Goal: Task Accomplishment & Management: Contribute content

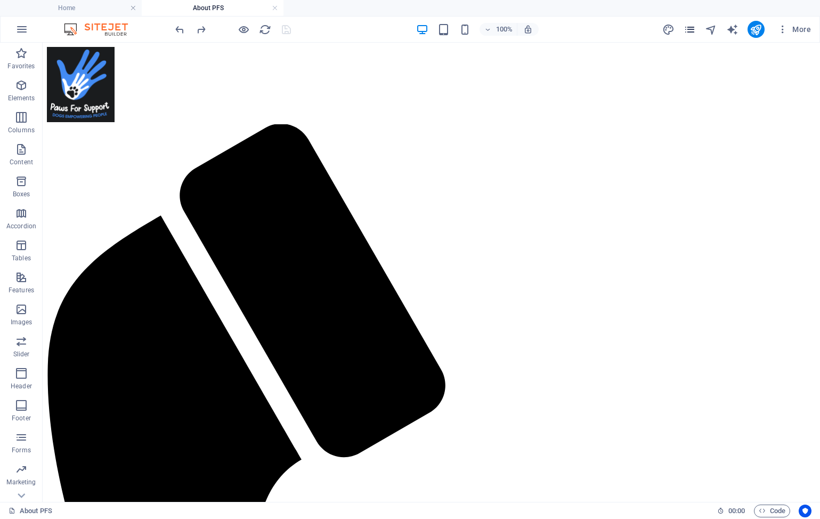
click at [693, 29] on icon "pages" at bounding box center [690, 29] width 12 height 12
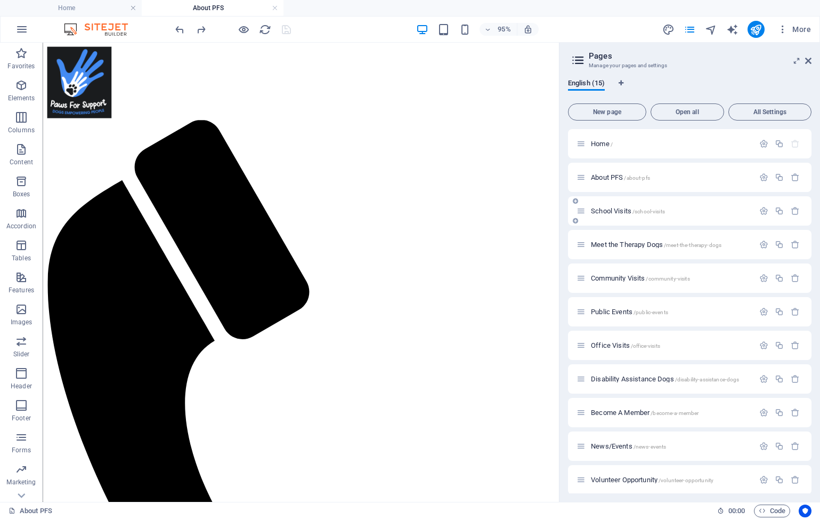
click at [613, 211] on span "School Visits /school-visits" at bounding box center [628, 211] width 74 height 8
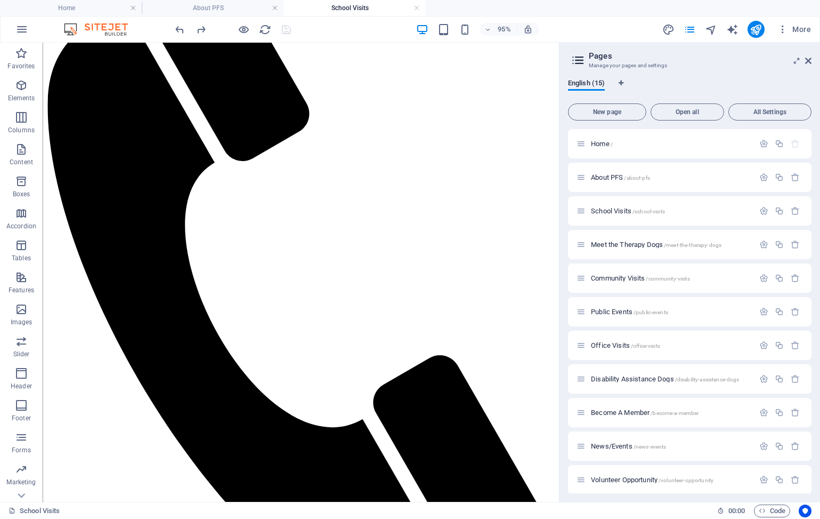
scroll to position [178, 0]
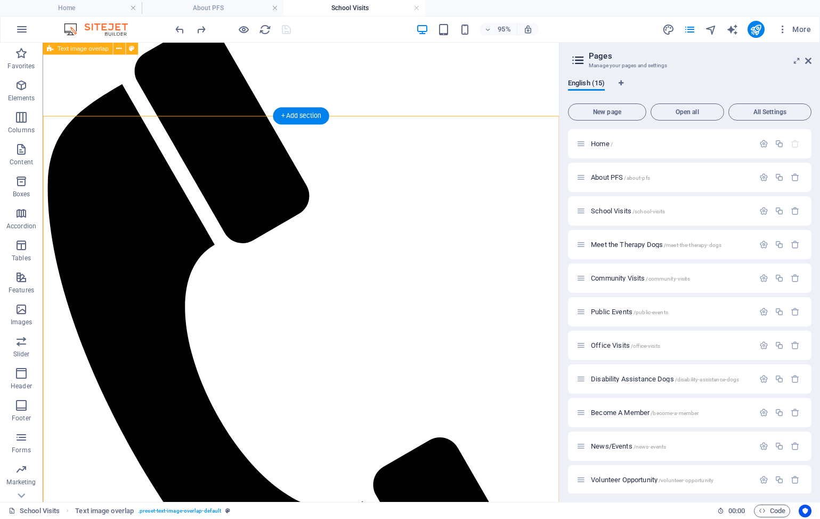
scroll to position [38, 0]
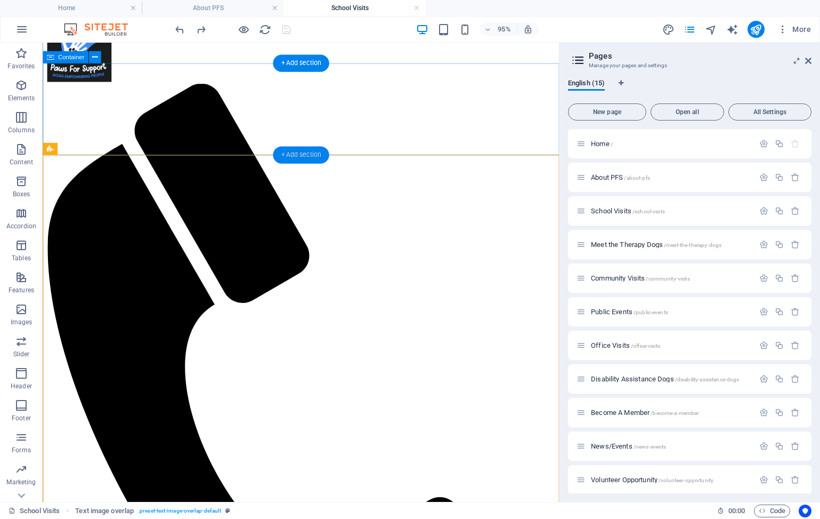
click at [312, 158] on div "+ Add section" at bounding box center [301, 155] width 56 height 17
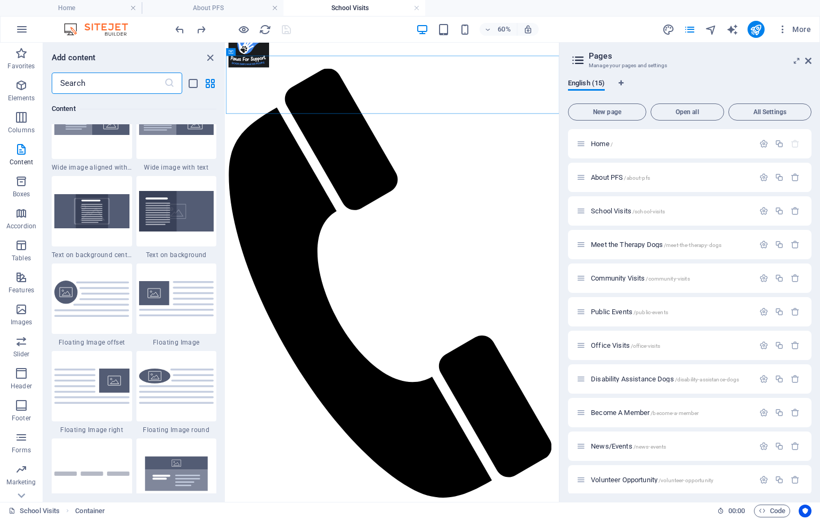
scroll to position [2164, 0]
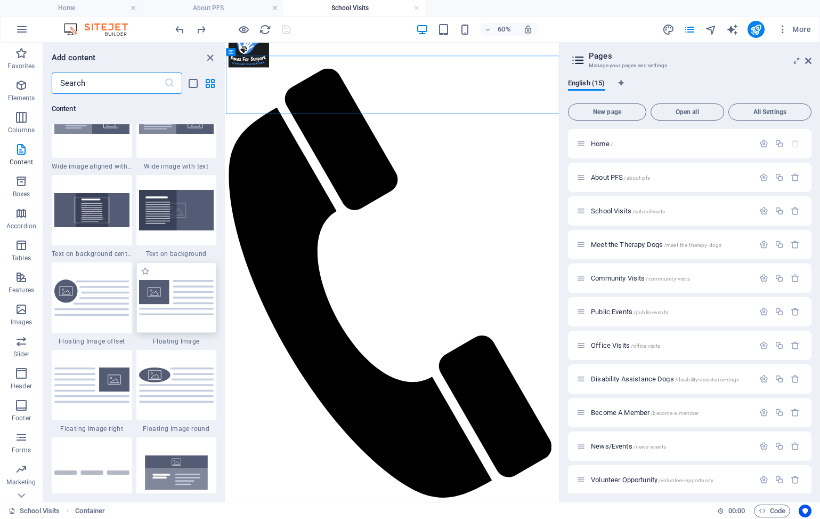
click at [172, 297] on img at bounding box center [176, 297] width 75 height 35
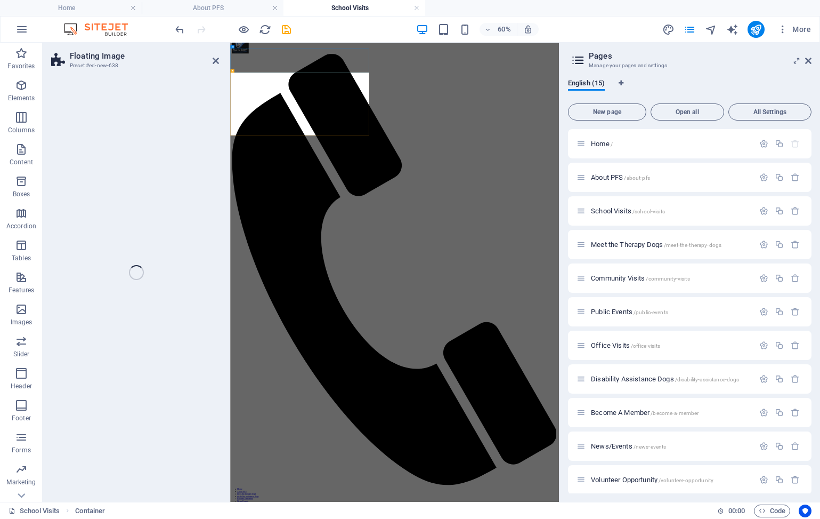
select select "%"
select select "rem"
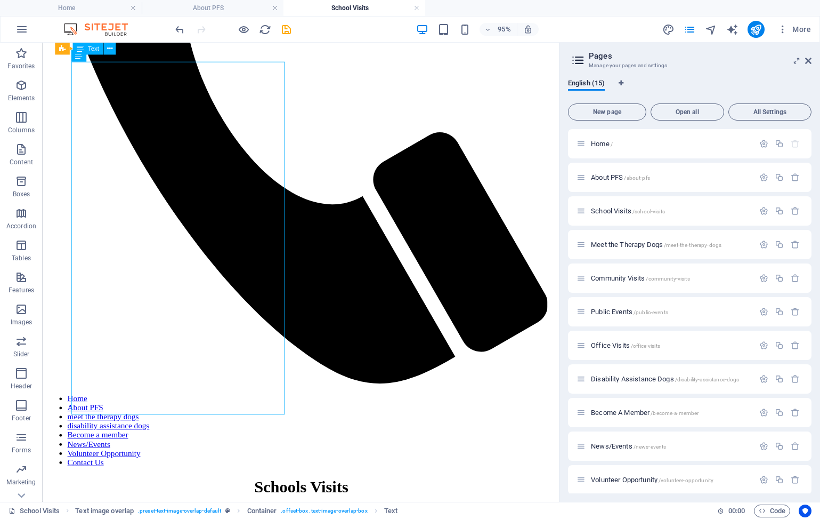
scroll to position [424, 0]
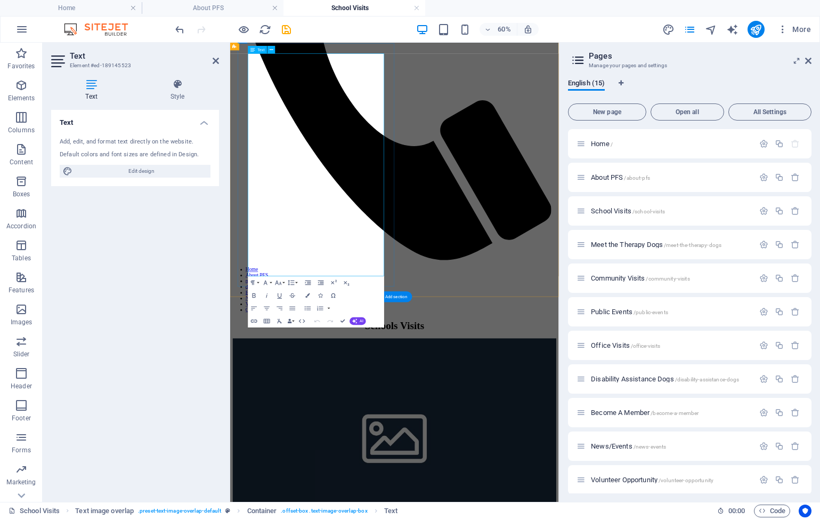
click at [191, 349] on div "Text Add, edit, and format text directly on the website. Default colors and fon…" at bounding box center [135, 301] width 168 height 383
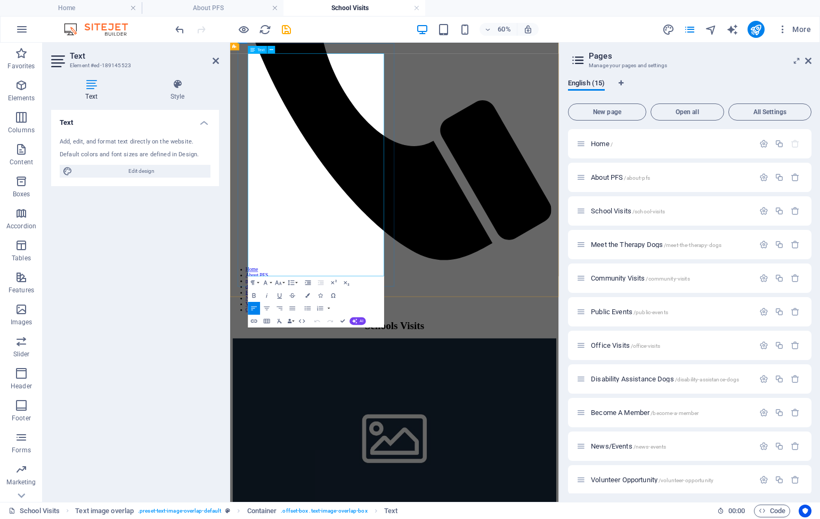
drag, startPoint x: 262, startPoint y: 69, endPoint x: 477, endPoint y: 418, distance: 409.7
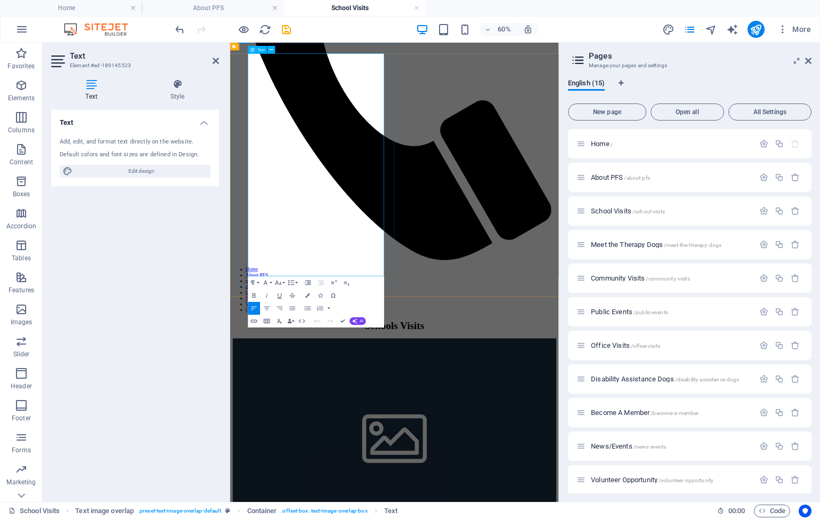
copy div "Paws For Support work in a variety of education settings including Pre Schools/…"
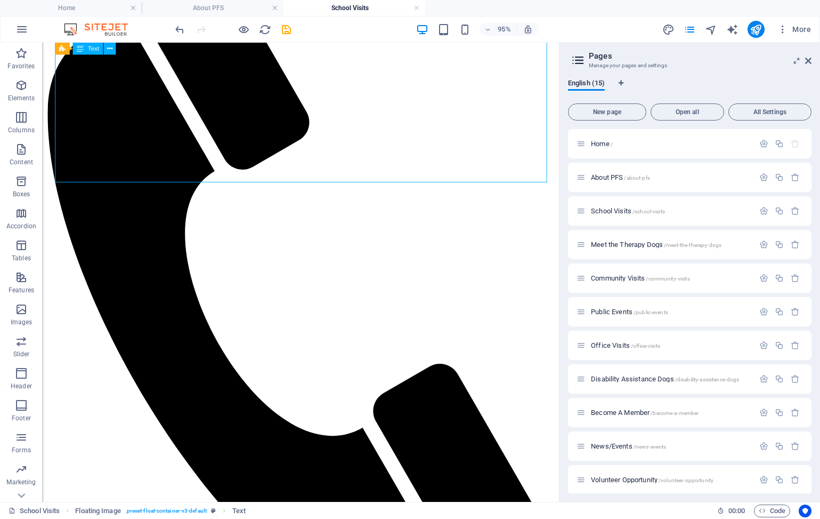
scroll to position [150, 0]
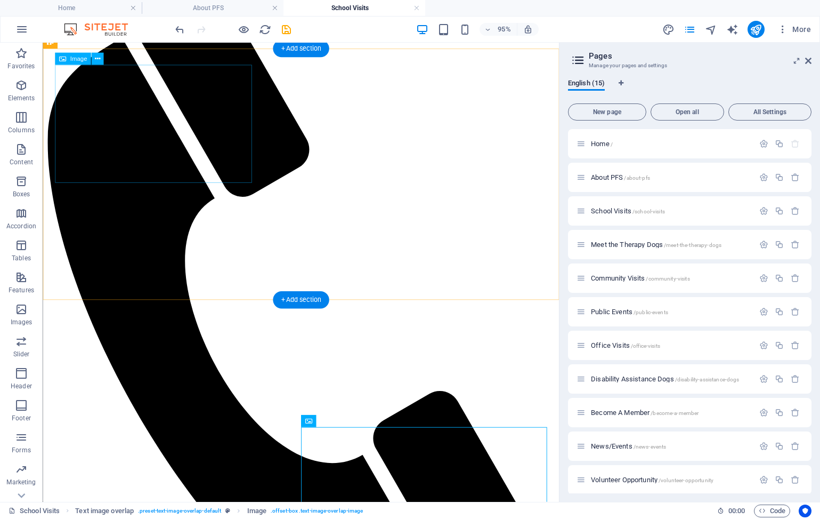
select select "%"
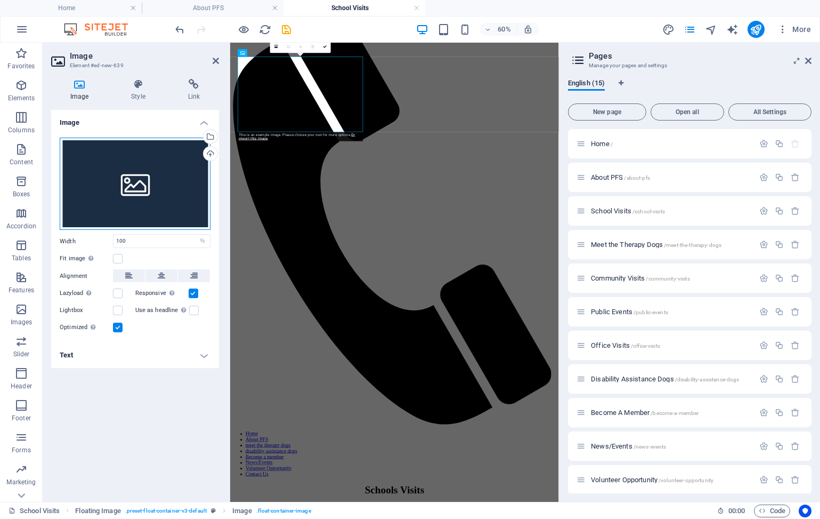
click at [112, 184] on div "Drag files here, click to choose files or select files from Files or our free s…" at bounding box center [135, 184] width 151 height 93
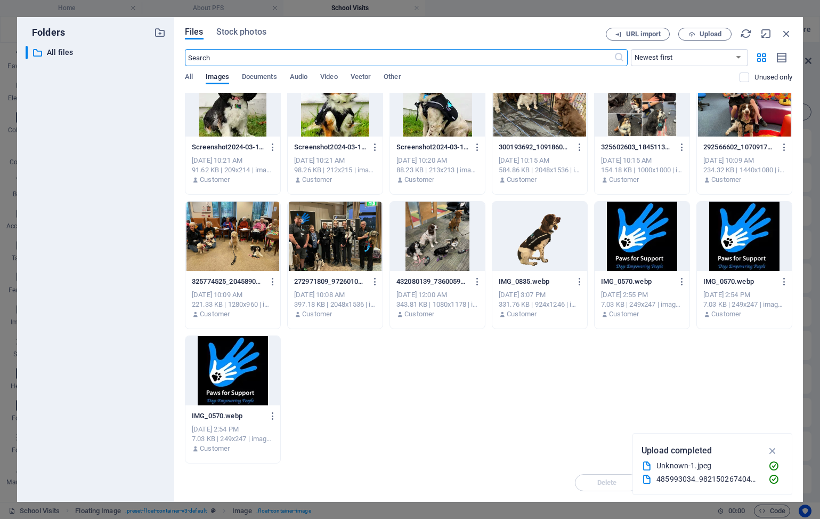
scroll to position [5136, 0]
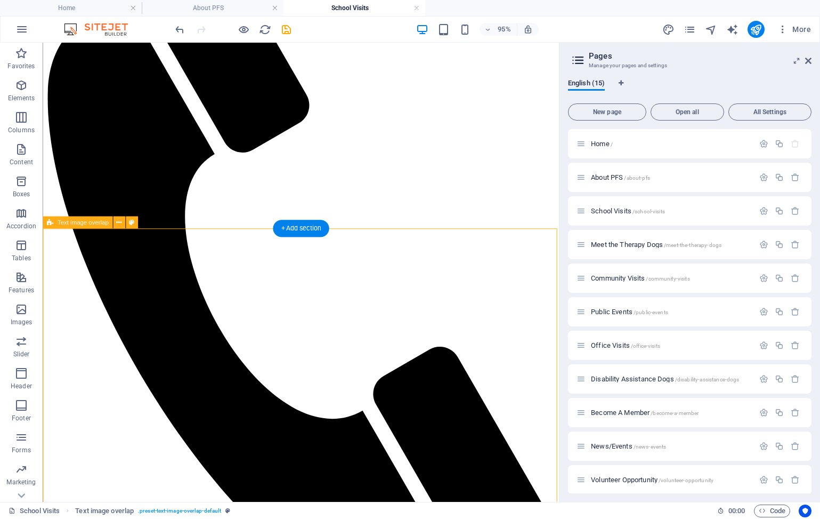
scroll to position [225, 0]
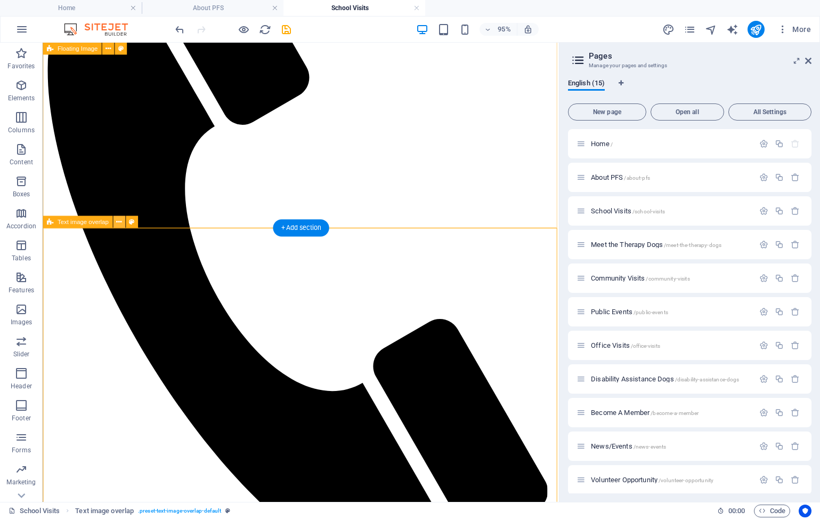
click at [115, 222] on button at bounding box center [119, 222] width 12 height 12
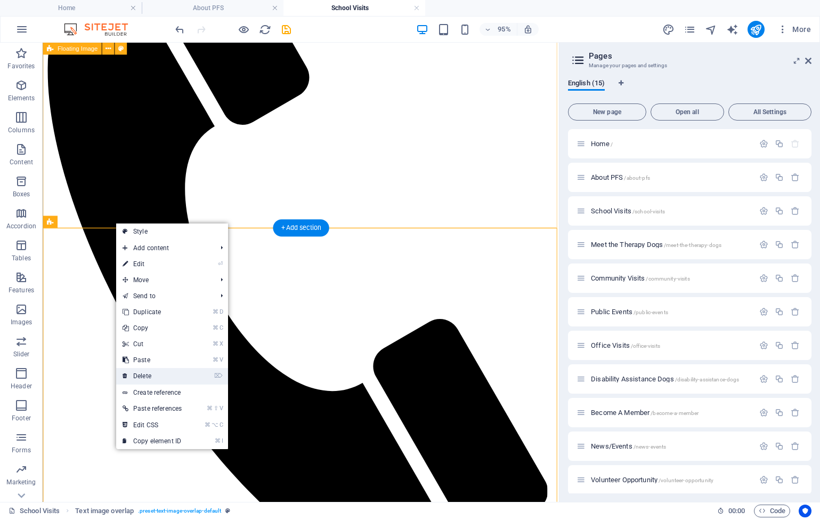
click at [144, 377] on link "⌦ Delete" at bounding box center [152, 376] width 72 height 16
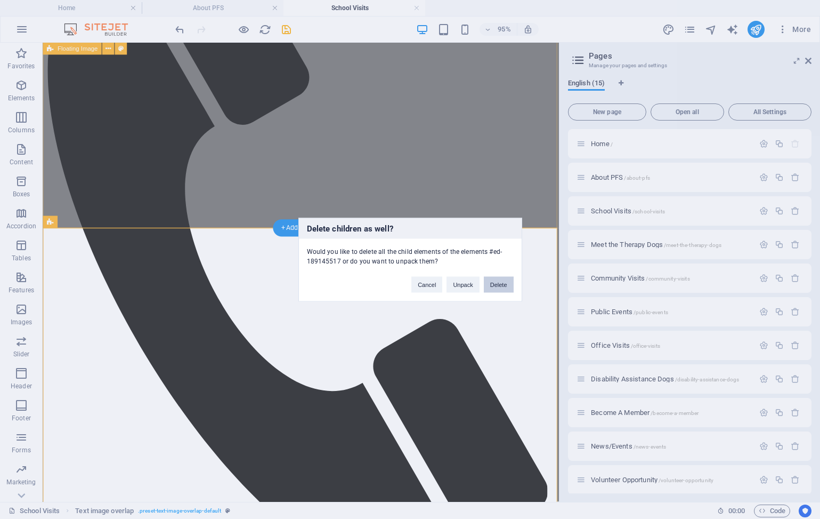
click at [495, 283] on button "Delete" at bounding box center [499, 284] width 30 height 16
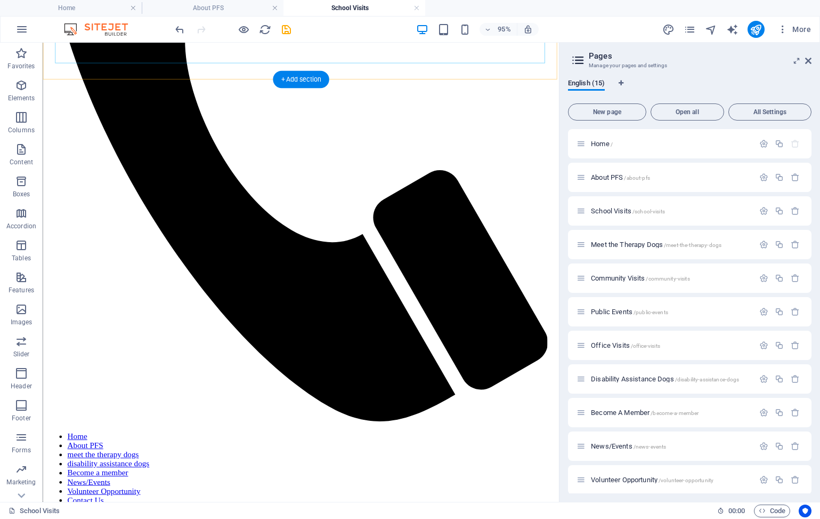
scroll to position [388, 0]
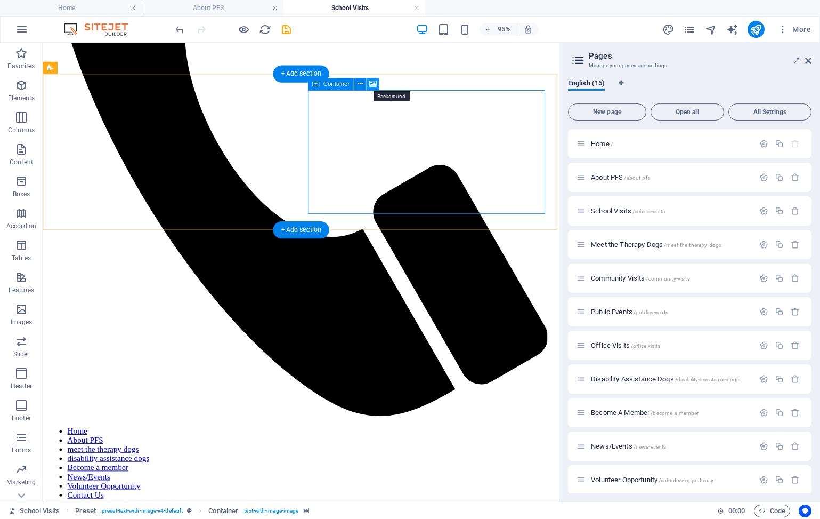
drag, startPoint x: 372, startPoint y: 81, endPoint x: 236, endPoint y: 64, distance: 137.0
click at [372, 81] on icon at bounding box center [372, 84] width 7 height 11
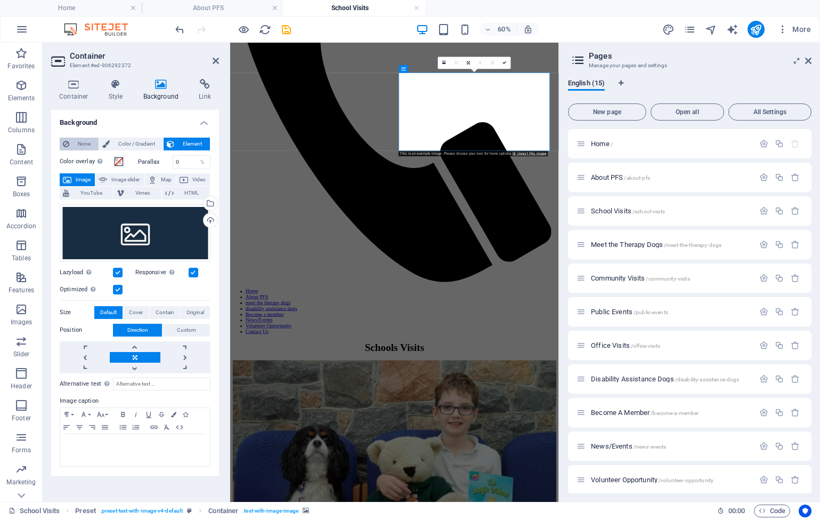
click at [87, 147] on span "None" at bounding box center [83, 144] width 23 height 13
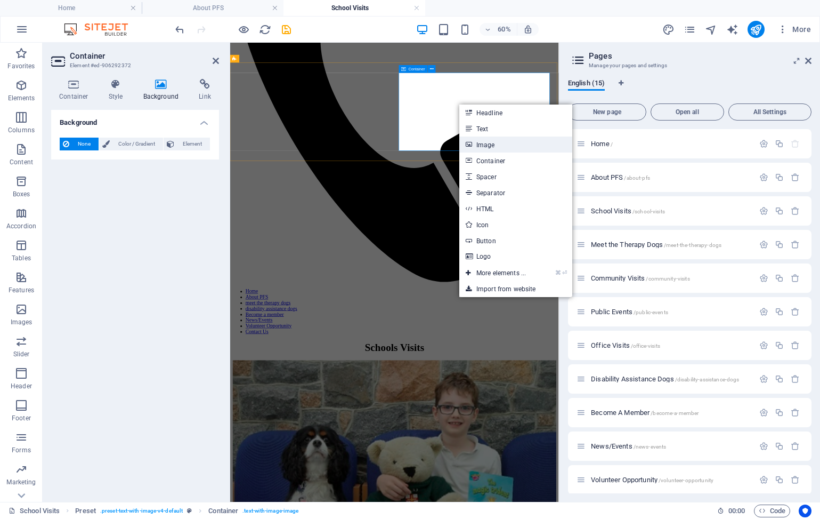
click at [476, 142] on link "Image" at bounding box center [516, 144] width 113 height 16
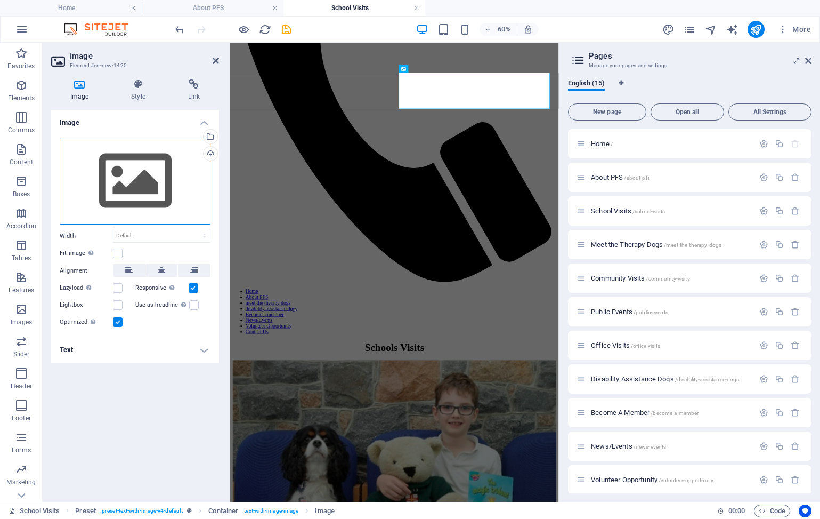
click at [164, 181] on div "Drag files here, click to choose files or select files from Files or our free s…" at bounding box center [135, 181] width 151 height 87
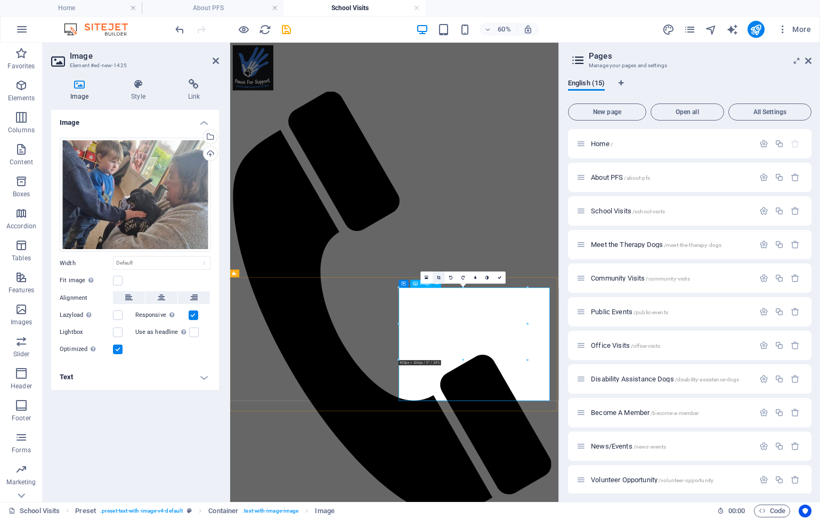
click at [439, 274] on link at bounding box center [439, 277] width 12 height 12
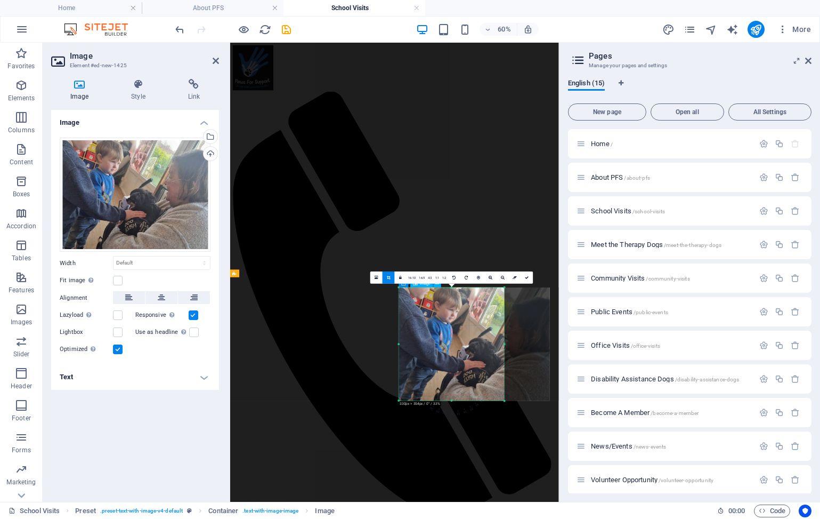
drag, startPoint x: 550, startPoint y: 344, endPoint x: 474, endPoint y: 352, distance: 76.1
click at [474, 352] on div "180 170 160 150 140 130 120 110 100 90 80 70 60 50 40 30 20 10 0 -10 -20 -30 -4…" at bounding box center [452, 343] width 106 height 113
click at [528, 278] on icon at bounding box center [527, 278] width 4 height 4
type input "330"
select select "px"
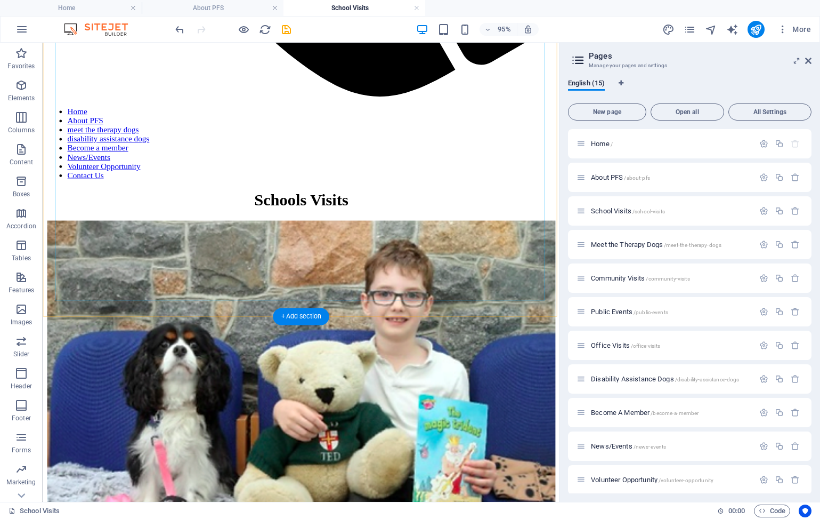
scroll to position [725, 0]
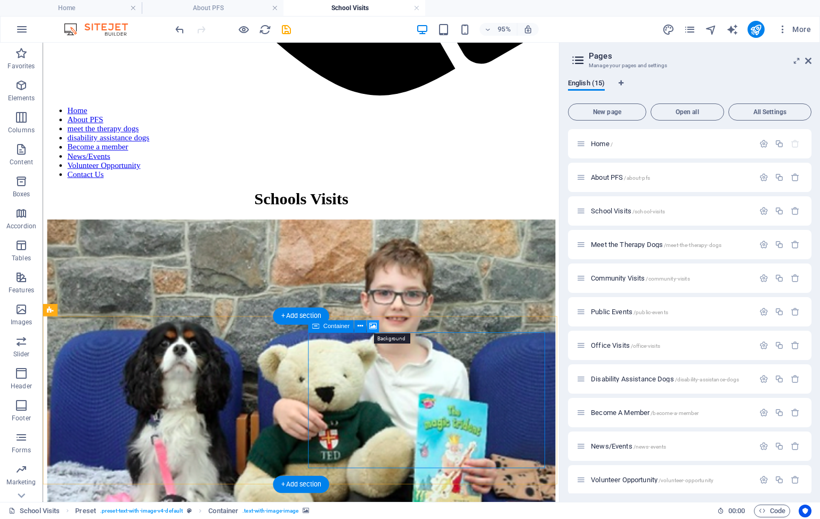
click at [372, 328] on icon at bounding box center [372, 326] width 7 height 11
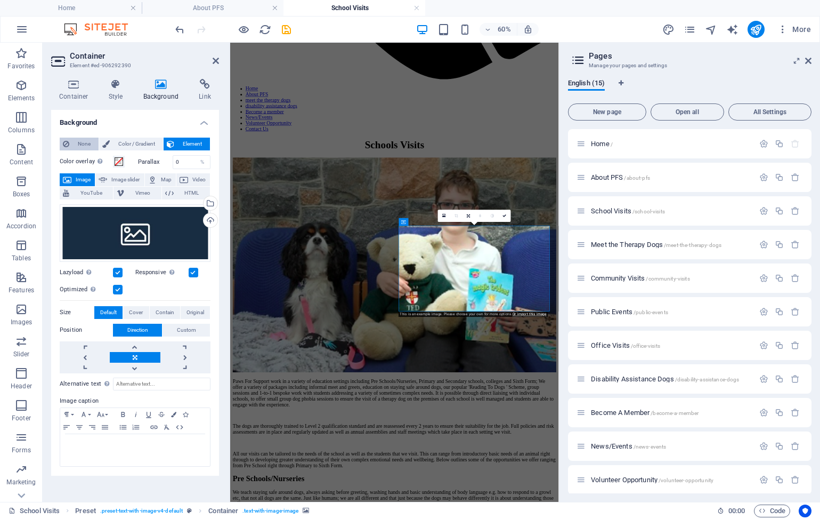
click at [83, 143] on span "None" at bounding box center [83, 144] width 23 height 13
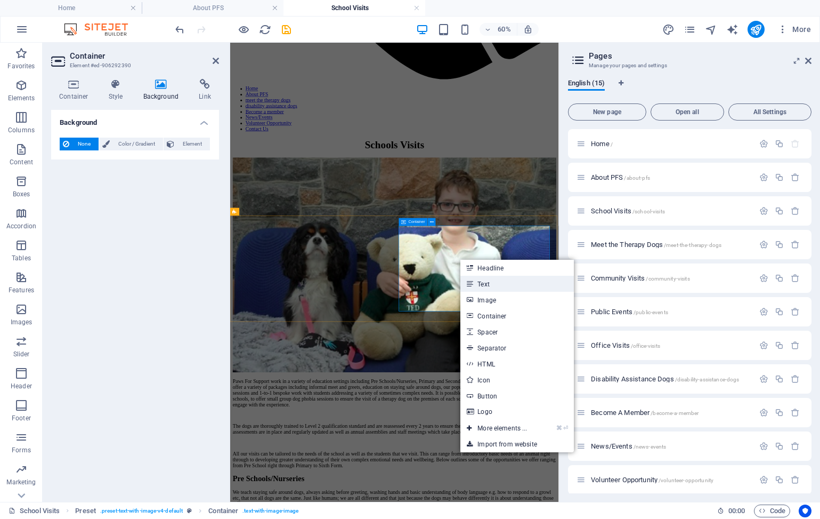
click at [479, 283] on link "Text" at bounding box center [517, 284] width 113 height 16
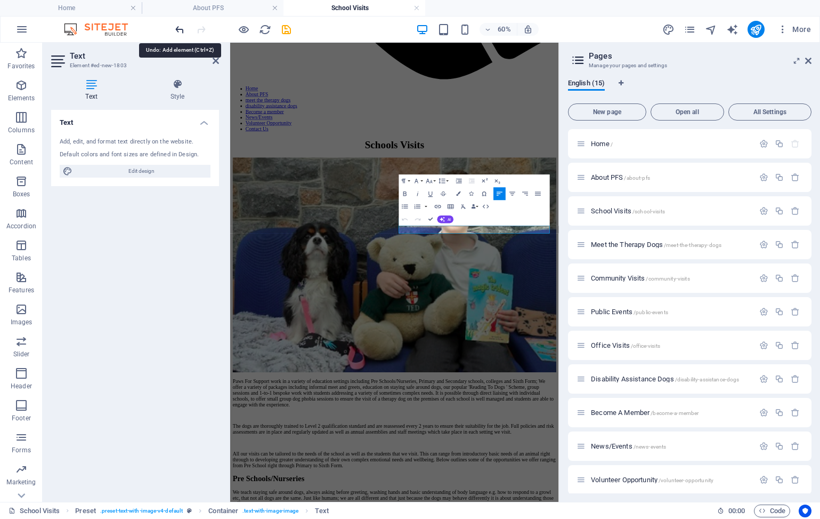
click at [178, 28] on icon "undo" at bounding box center [180, 29] width 12 height 12
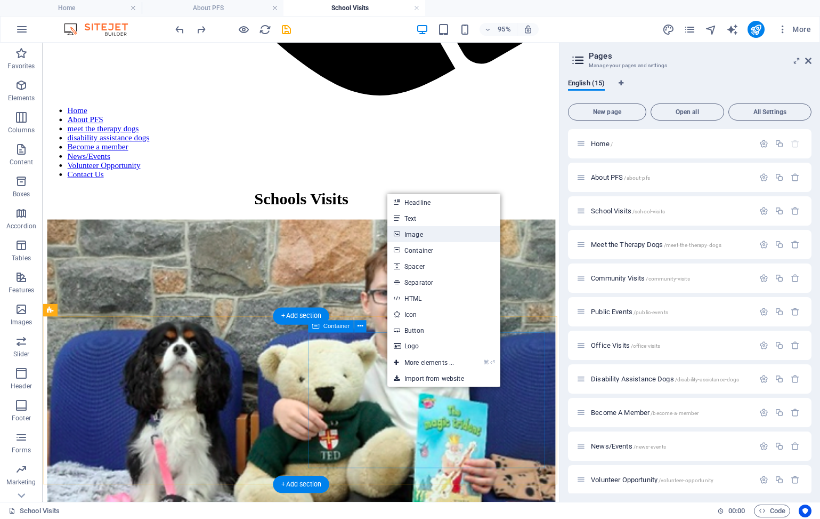
click at [425, 239] on link "Image" at bounding box center [444, 234] width 113 height 16
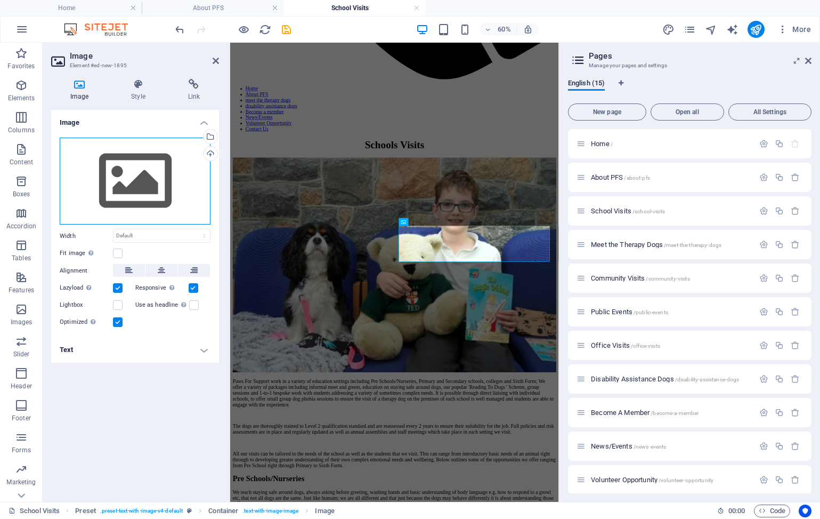
click at [124, 176] on div "Drag files here, click to choose files or select files from Files or our free s…" at bounding box center [135, 181] width 151 height 87
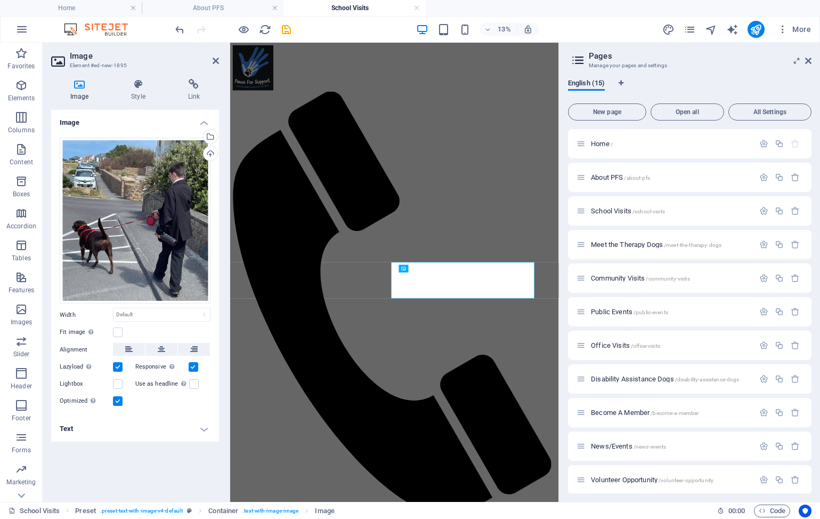
scroll to position [647, 0]
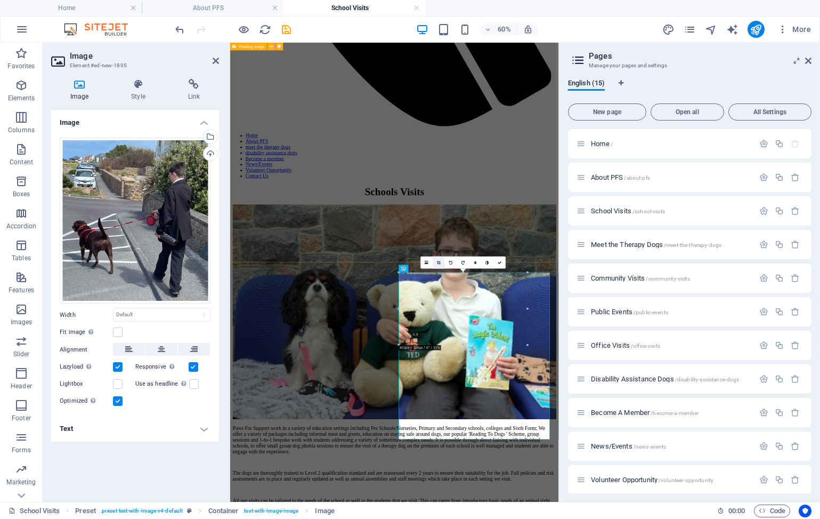
click at [439, 265] on link at bounding box center [439, 262] width 12 height 12
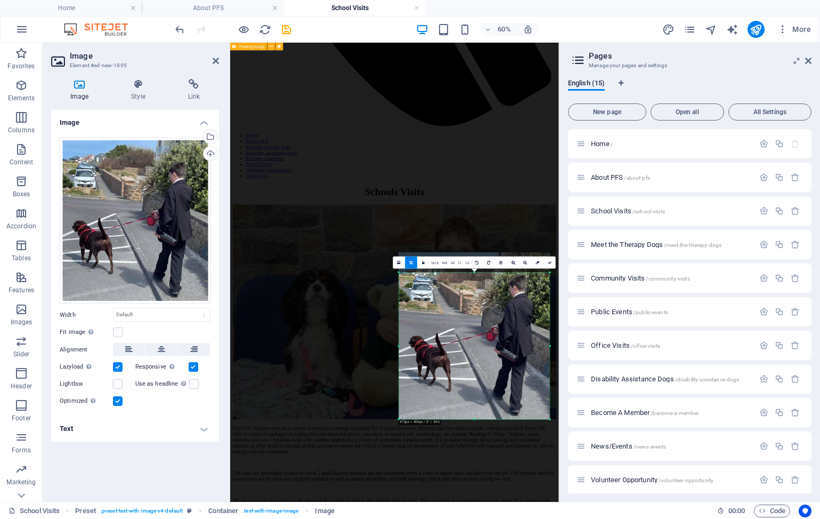
drag, startPoint x: 550, startPoint y: 272, endPoint x: 550, endPoint y: 306, distance: 33.6
click at [550, 306] on div "180 170 160 150 140 130 120 110 100 90 80 70 60 50 40 30 20 10 0 -10 -20 -30 -4…" at bounding box center [474, 345] width 151 height 147
drag, startPoint x: 549, startPoint y: 421, endPoint x: 551, endPoint y: 389, distance: 32.0
click at [550, 389] on div "180 170 160 150 140 130 120 110 100 90 80 70 60 50 40 30 20 10 0 -10 -20 -30 -4…" at bounding box center [474, 335] width 151 height 127
click at [547, 262] on link at bounding box center [550, 262] width 12 height 12
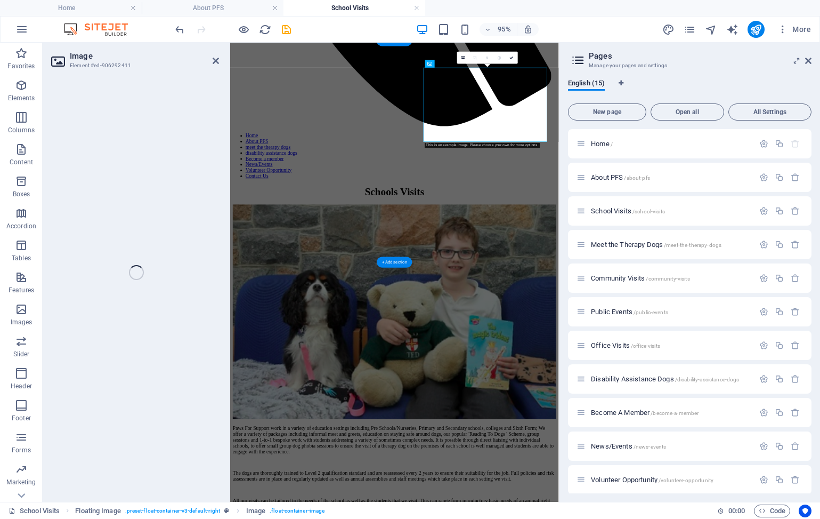
select select "%"
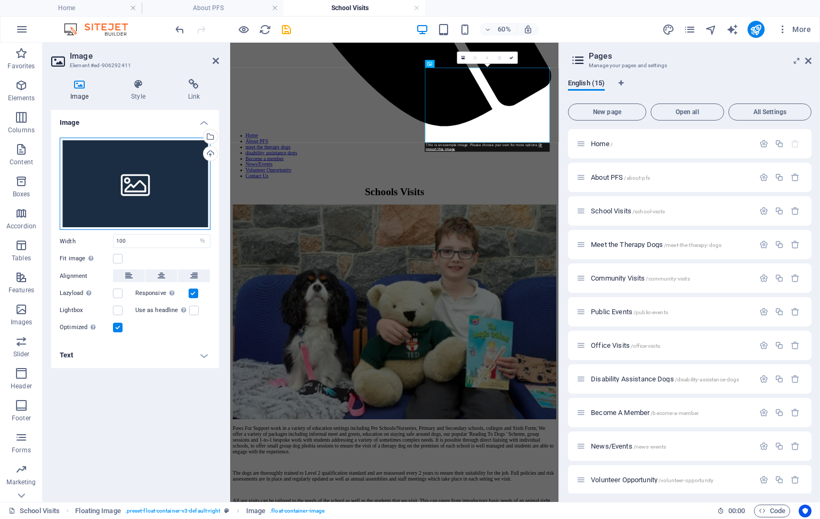
click at [142, 184] on div "Drag files here, click to choose files or select files from Files or our free s…" at bounding box center [135, 184] width 151 height 93
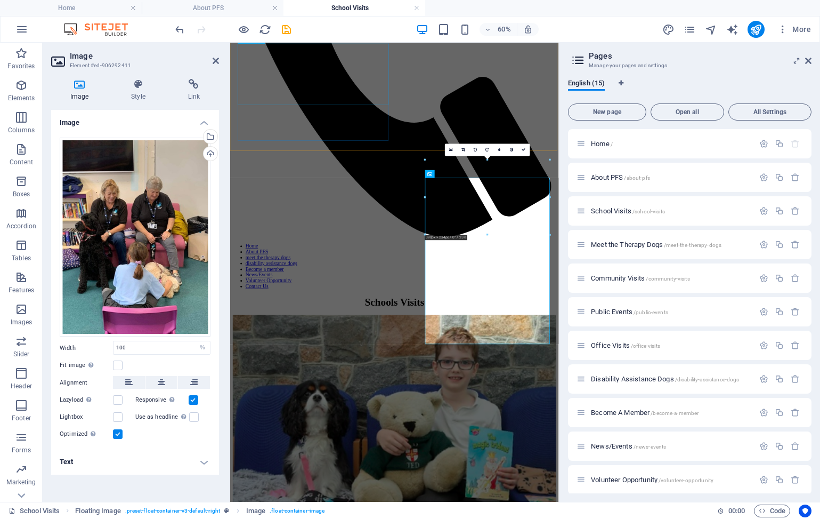
scroll to position [464, 0]
click at [467, 152] on link at bounding box center [463, 150] width 12 height 12
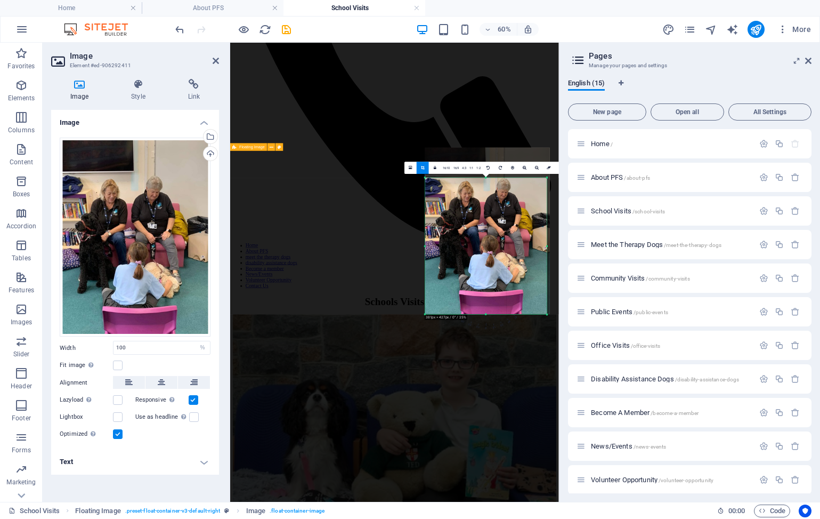
drag, startPoint x: 551, startPoint y: 179, endPoint x: 546, endPoint y: 228, distance: 49.8
click at [546, 228] on div "180 170 160 150 140 130 120 110 100 90 80 70 60 50 40 30 20 10 0 -10 -20 -30 -4…" at bounding box center [486, 246] width 122 height 136
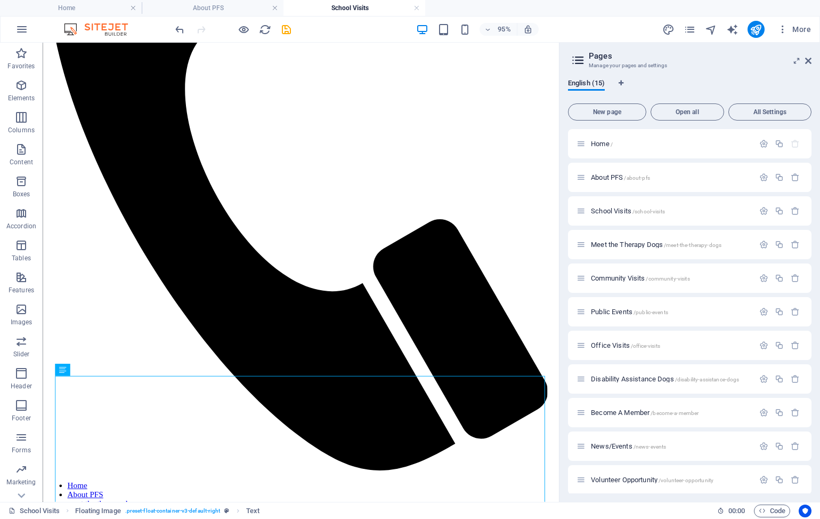
scroll to position [329, 0]
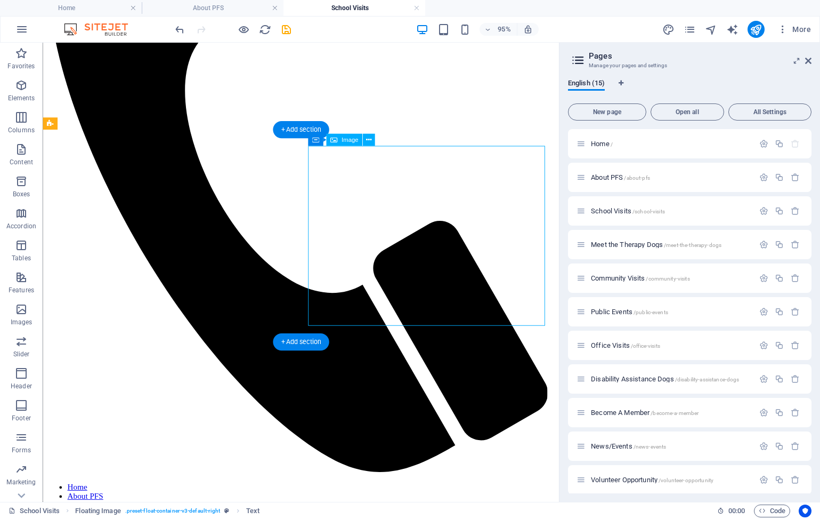
select select "px"
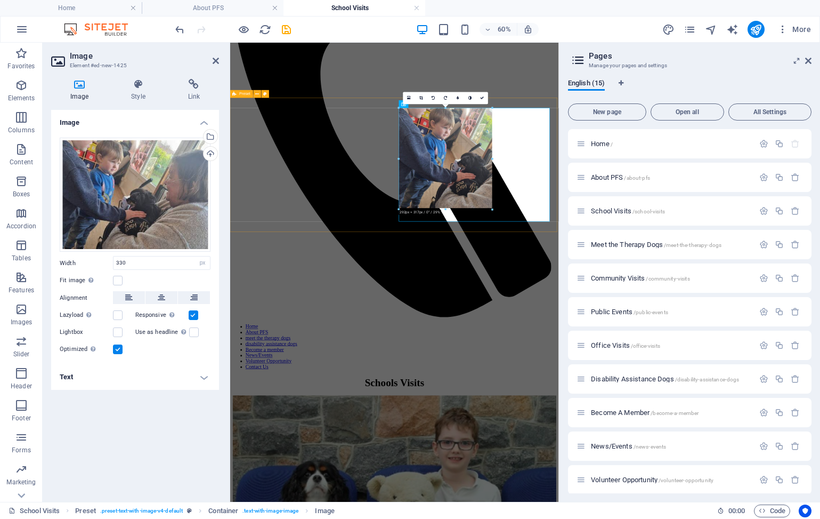
drag, startPoint x: 505, startPoint y: 223, endPoint x: 483, endPoint y: 195, distance: 35.7
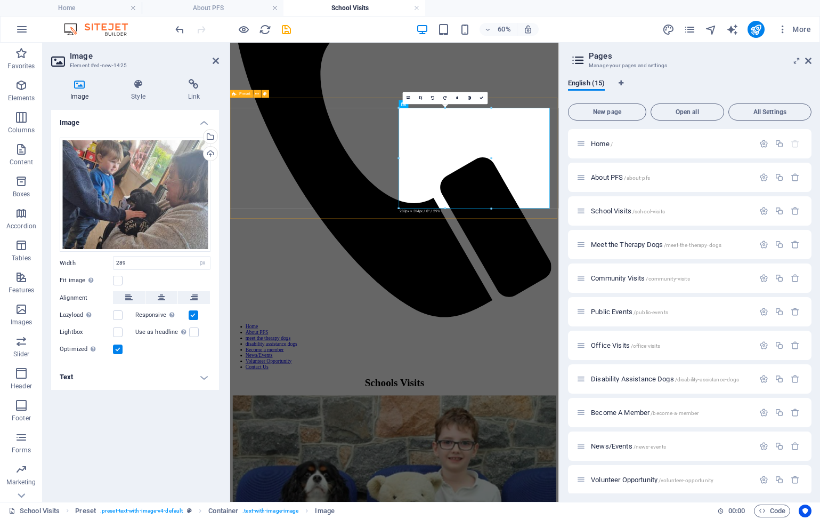
type input "289"
click at [483, 98] on icon at bounding box center [482, 98] width 4 height 4
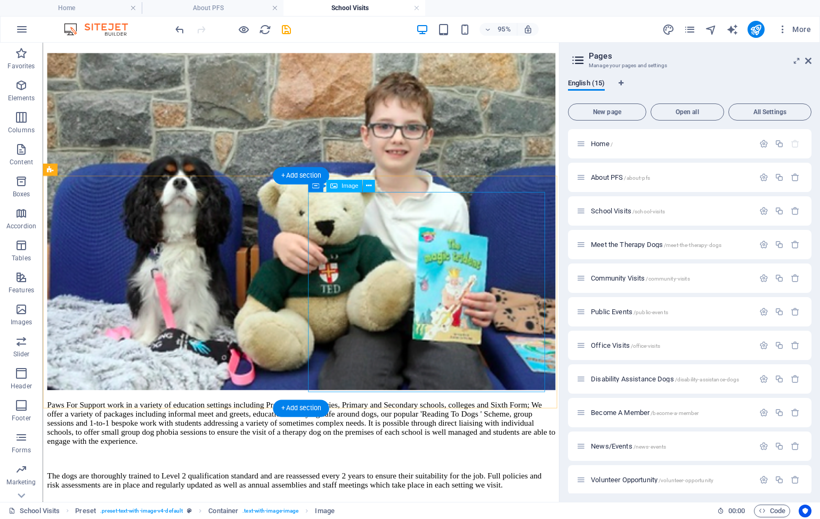
scroll to position [900, 0]
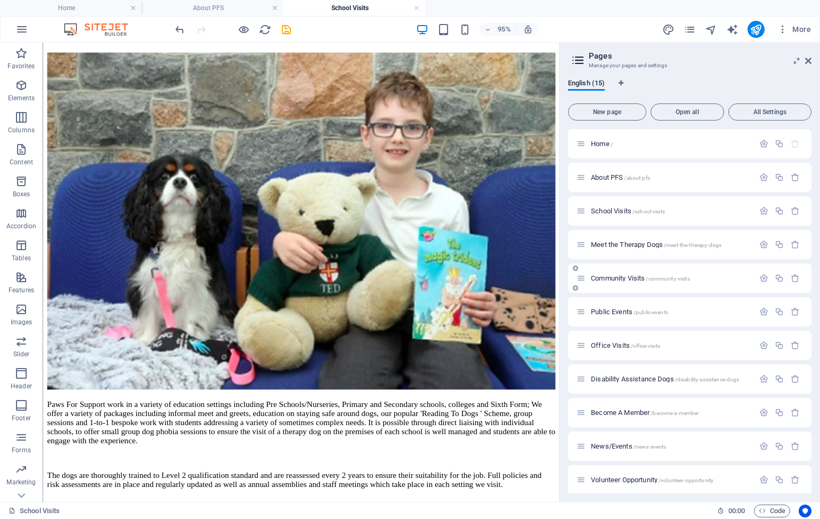
click at [599, 275] on span "Community Visits /community-visits" at bounding box center [640, 278] width 99 height 8
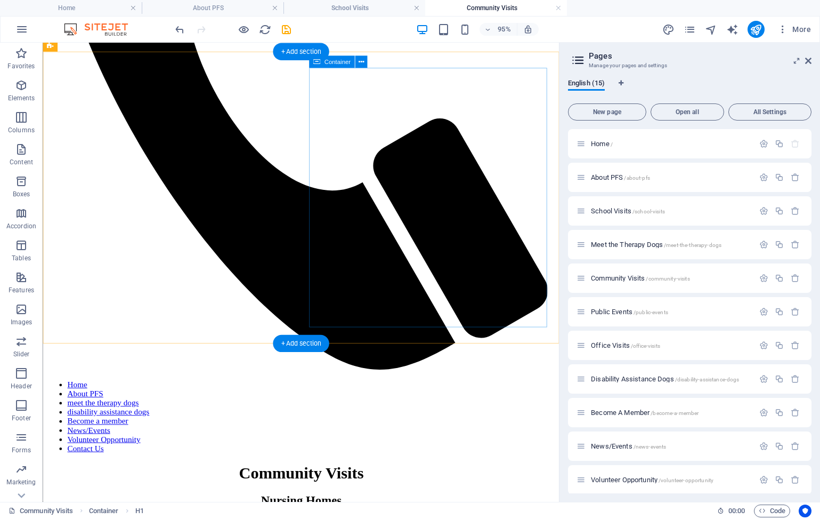
scroll to position [438, 0]
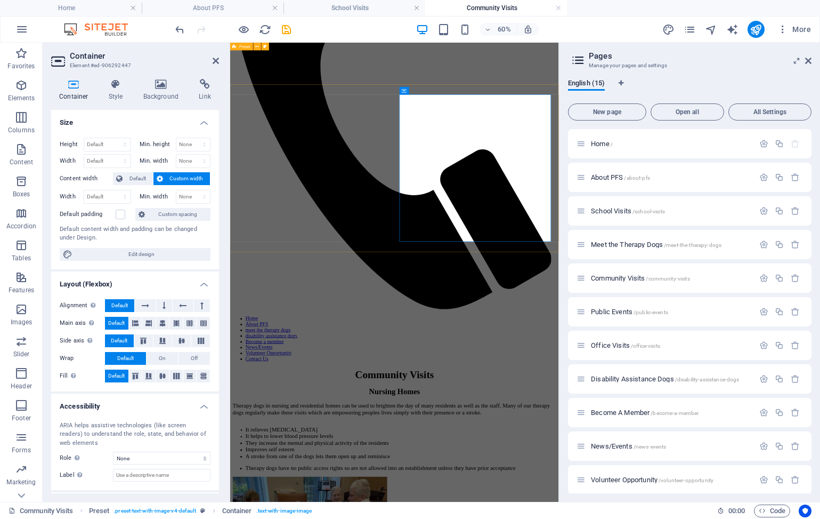
scroll to position [338, 0]
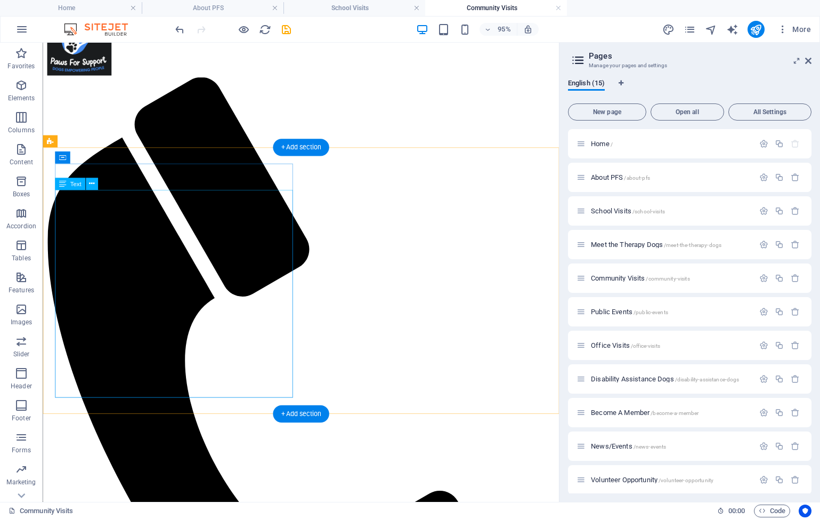
scroll to position [46, 0]
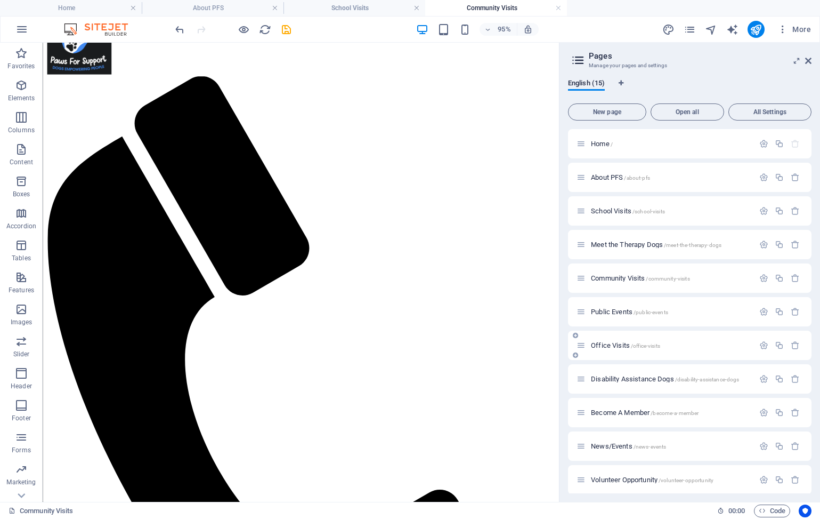
click at [608, 344] on span "Office Visits /office-visits" at bounding box center [625, 345] width 69 height 8
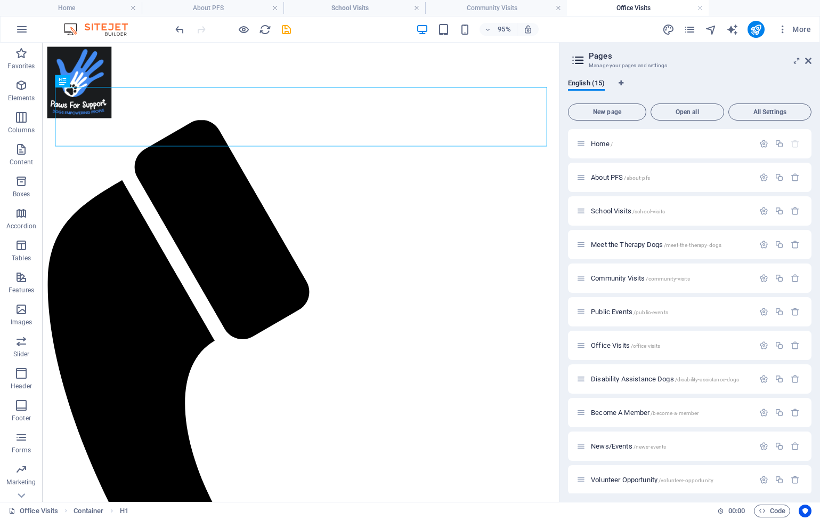
scroll to position [0, 0]
click at [621, 310] on span "Public Events /public-events" at bounding box center [629, 312] width 77 height 8
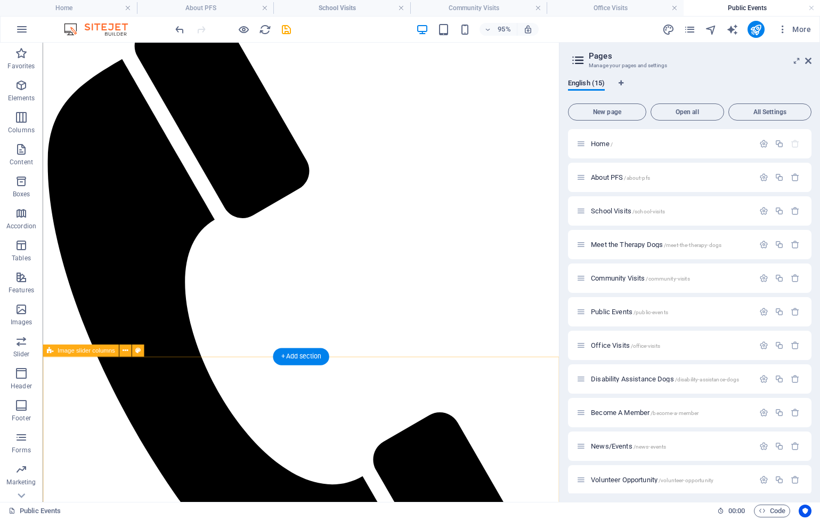
scroll to position [53, 0]
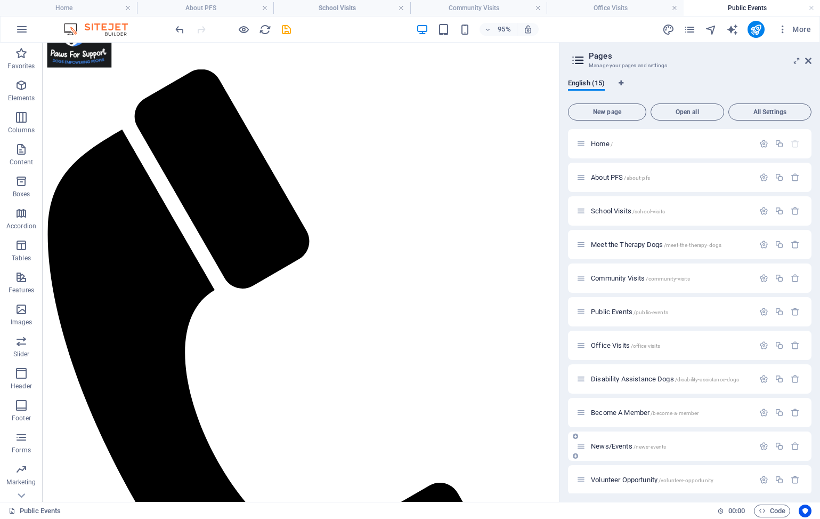
click at [616, 447] on span "News/Events /news-events" at bounding box center [628, 446] width 75 height 8
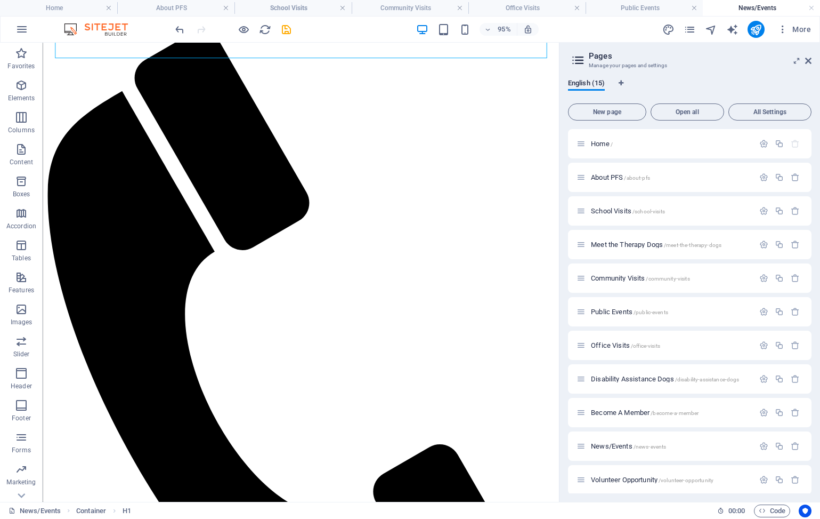
scroll to position [94, 0]
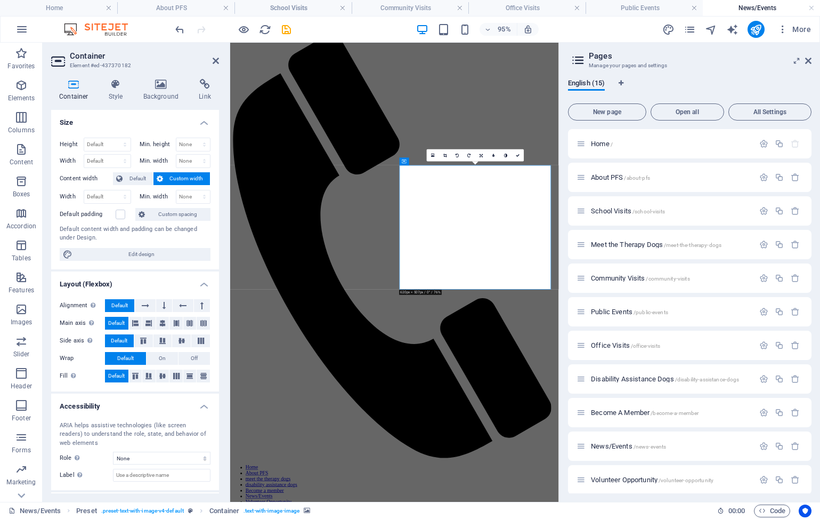
scroll to position [80, 0]
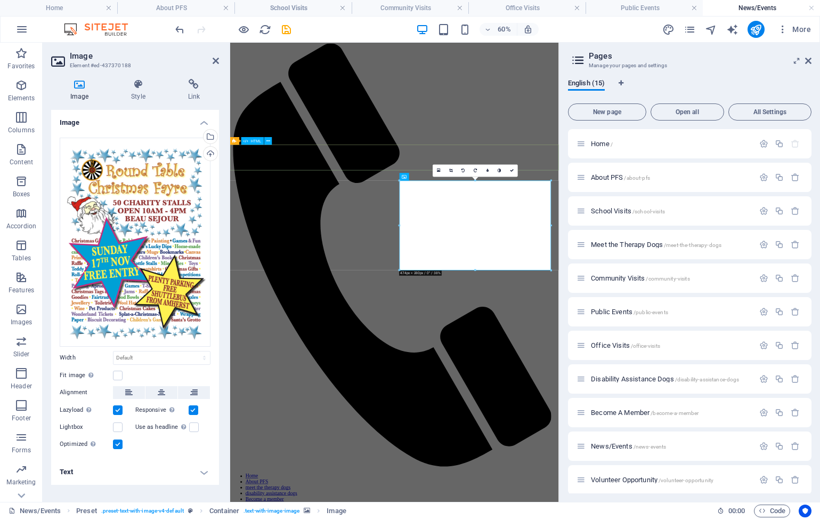
scroll to position [54, 0]
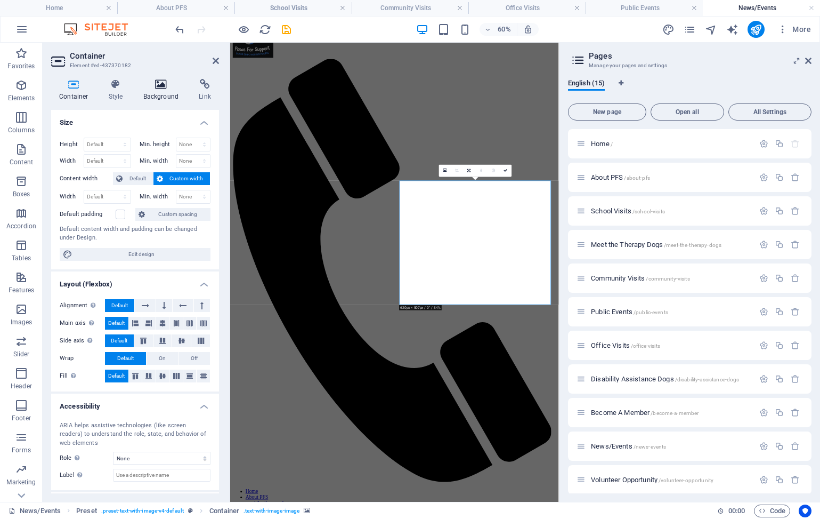
click at [165, 87] on icon at bounding box center [161, 84] width 52 height 11
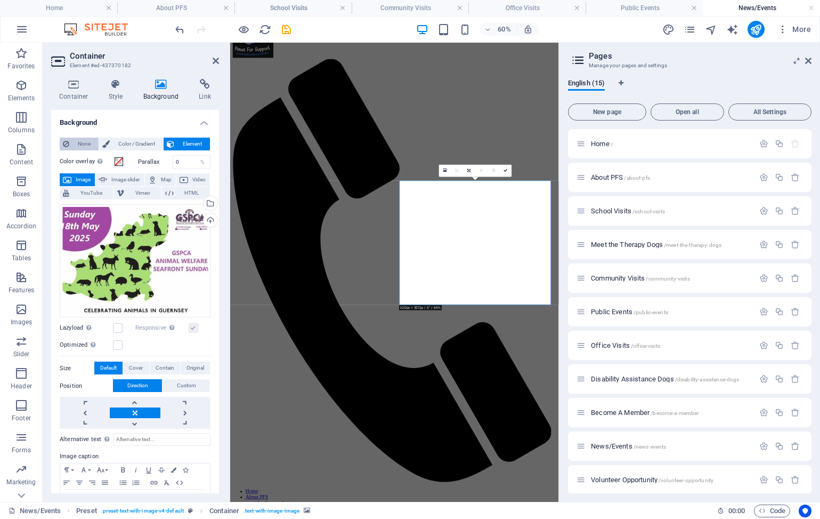
click at [73, 144] on span "None" at bounding box center [83, 144] width 23 height 13
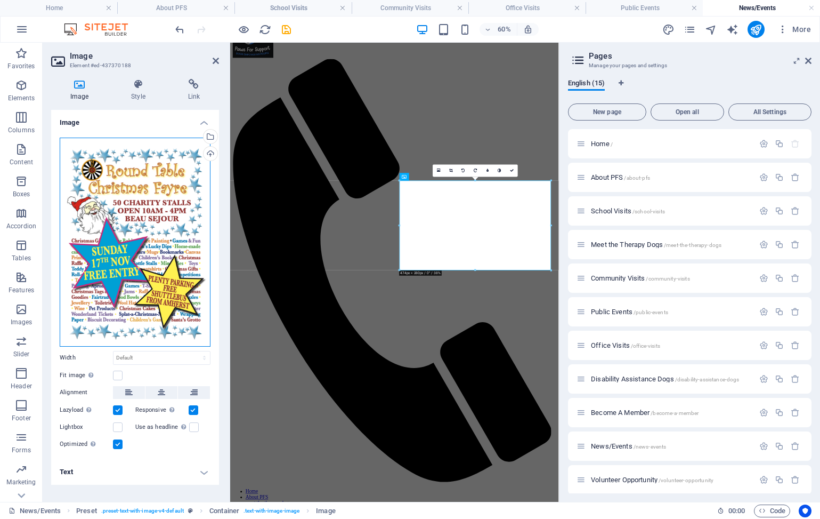
click at [139, 175] on div "Drag files here, click to choose files or select files from Files or our free s…" at bounding box center [135, 242] width 151 height 209
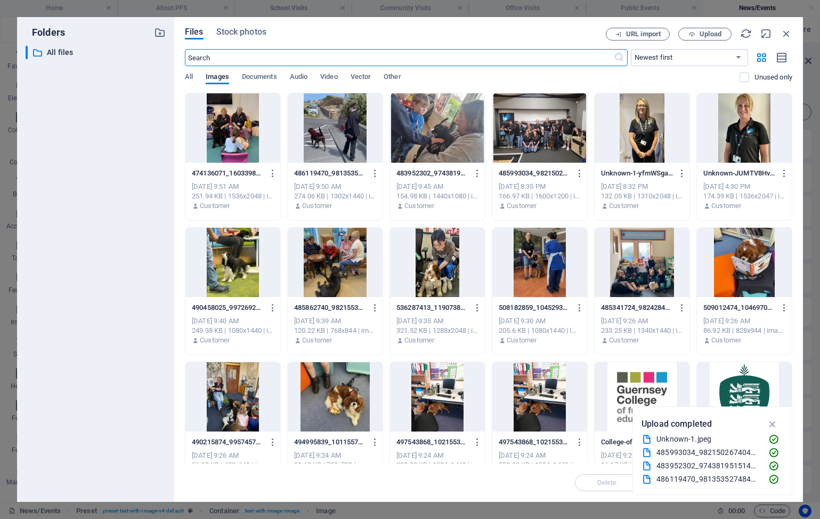
scroll to position [0, 0]
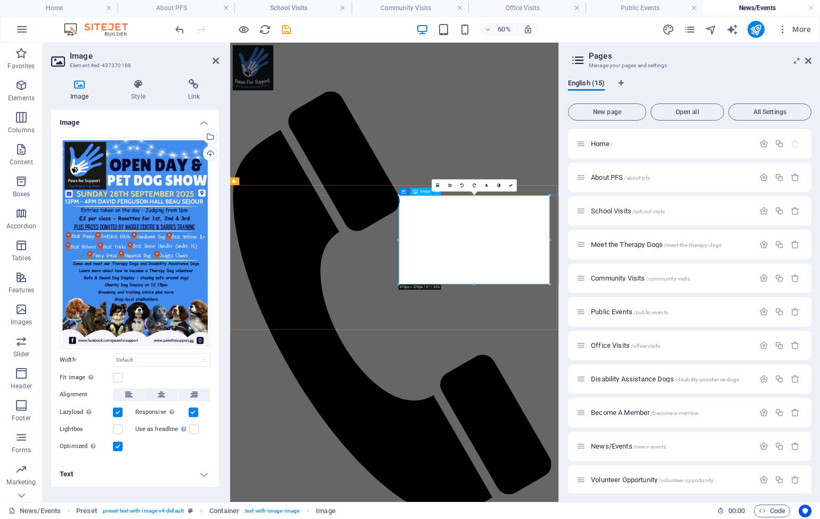
click at [450, 186] on icon at bounding box center [450, 185] width 4 height 4
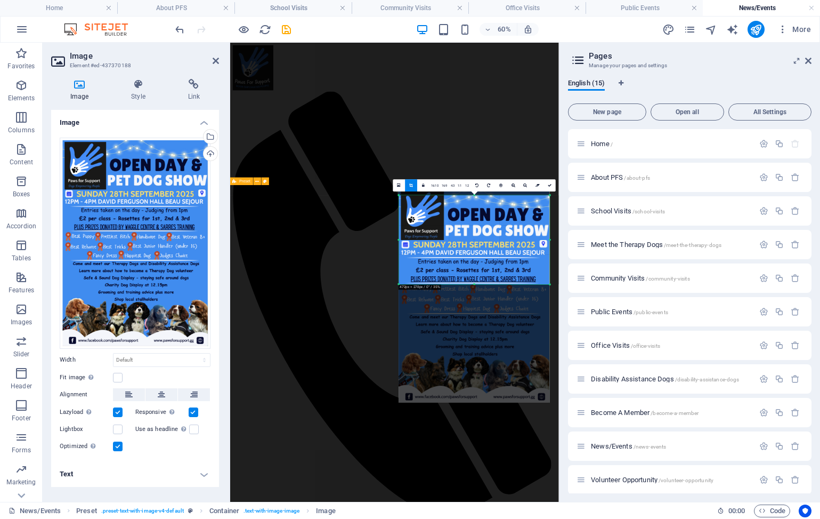
drag, startPoint x: 468, startPoint y: 240, endPoint x: 464, endPoint y: 292, distance: 51.8
click at [464, 284] on div "180 170 160 150 140 130 120 110 100 90 80 70 60 50 40 30 20 10 0 -10 -20 -30 -4…" at bounding box center [474, 239] width 151 height 89
click at [552, 184] on icon at bounding box center [550, 185] width 4 height 4
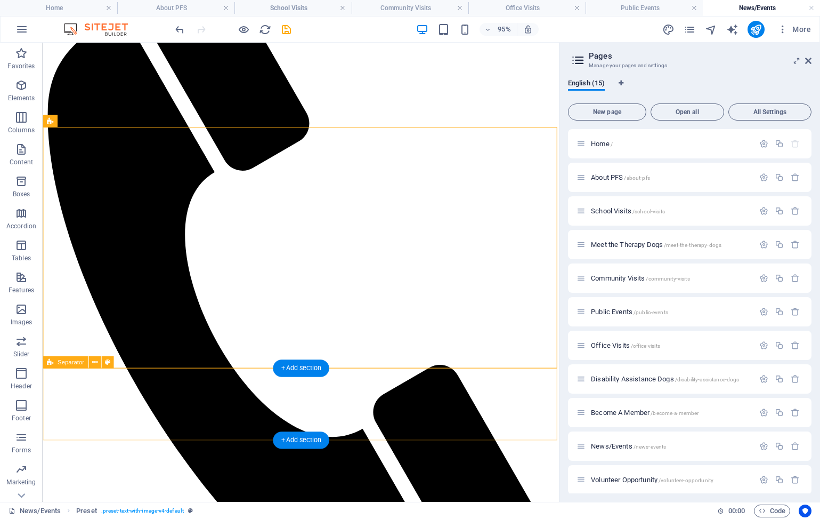
scroll to position [178, 0]
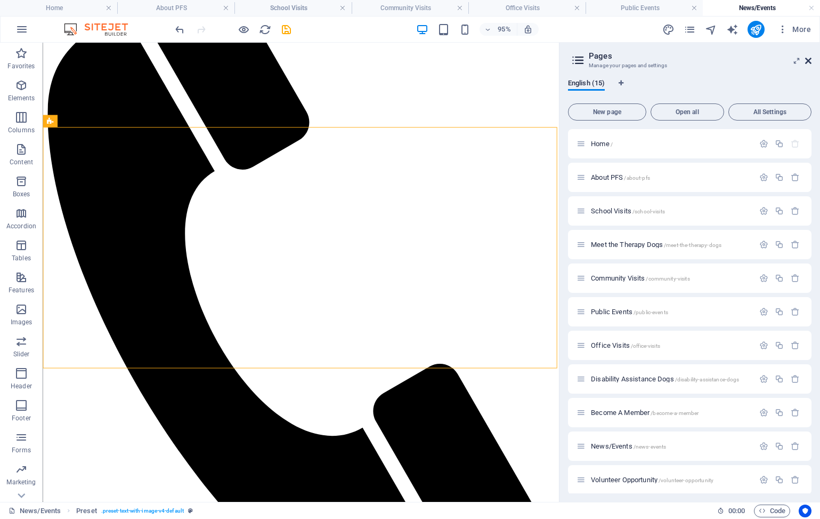
click at [808, 57] on icon at bounding box center [808, 61] width 6 height 9
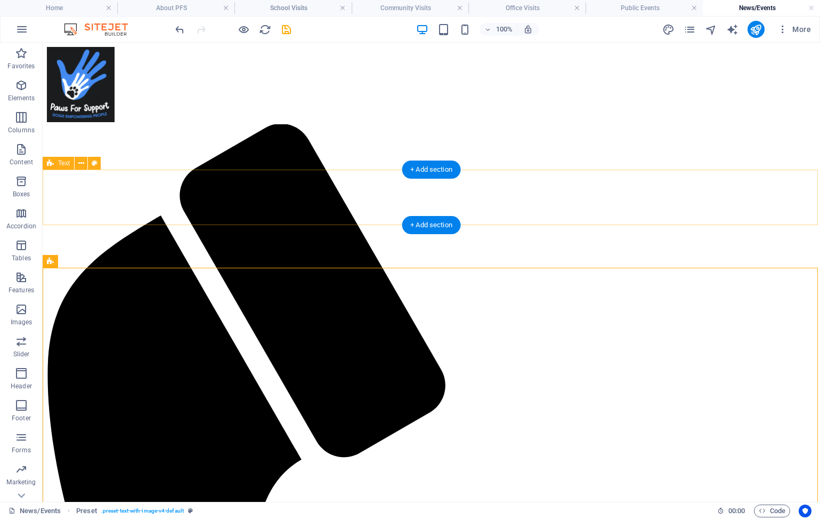
scroll to position [0, 0]
click at [812, 7] on link at bounding box center [812, 8] width 6 height 10
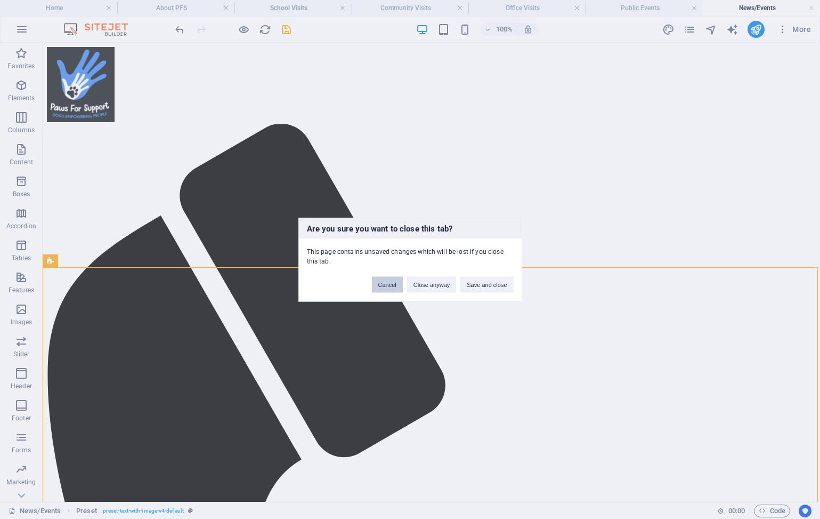
click at [390, 281] on button "Cancel" at bounding box center [387, 284] width 31 height 16
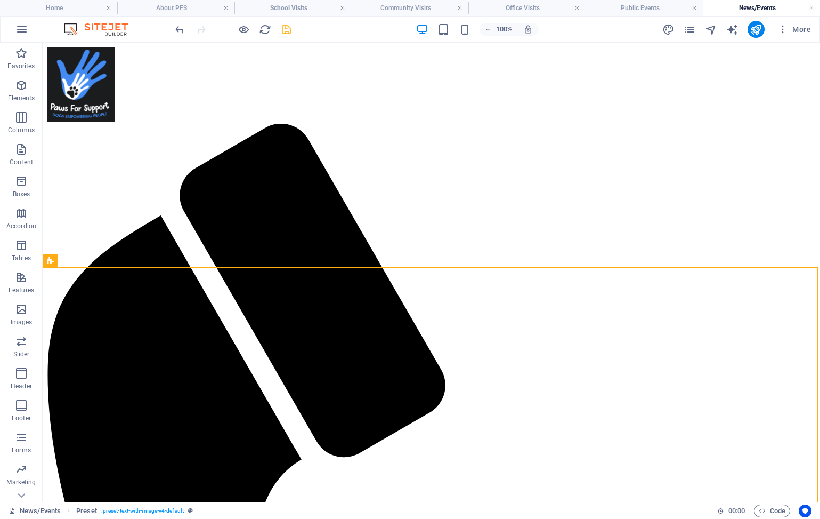
click at [288, 30] on icon "save" at bounding box center [286, 29] width 12 height 12
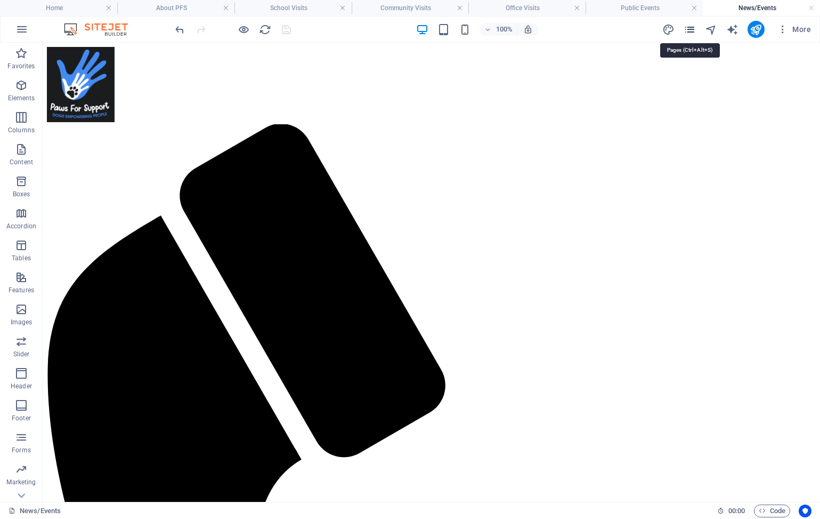
click at [687, 29] on icon "pages" at bounding box center [690, 29] width 12 height 12
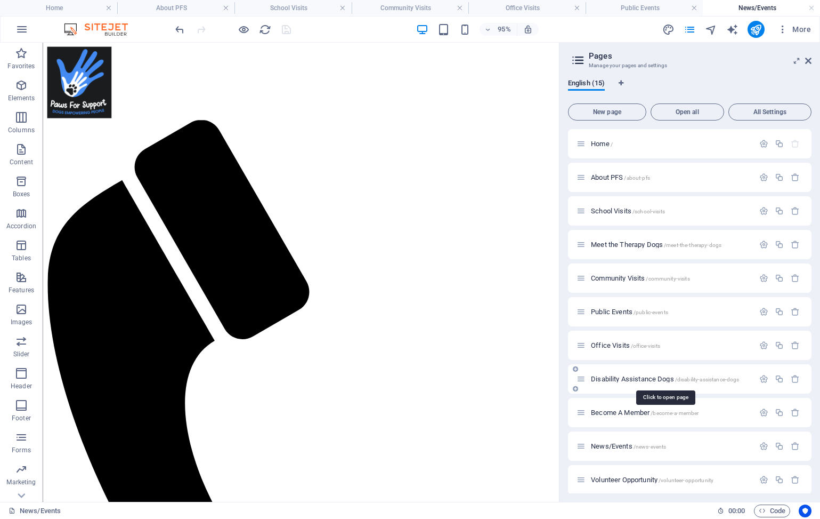
click at [641, 377] on span "Disability Assistance Dogs /disability-assistance-dogs" at bounding box center [665, 379] width 148 height 8
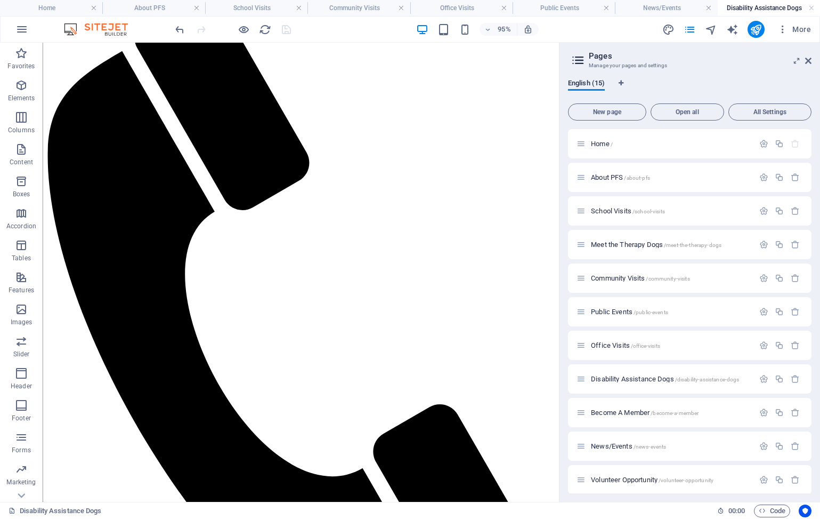
scroll to position [52, 0]
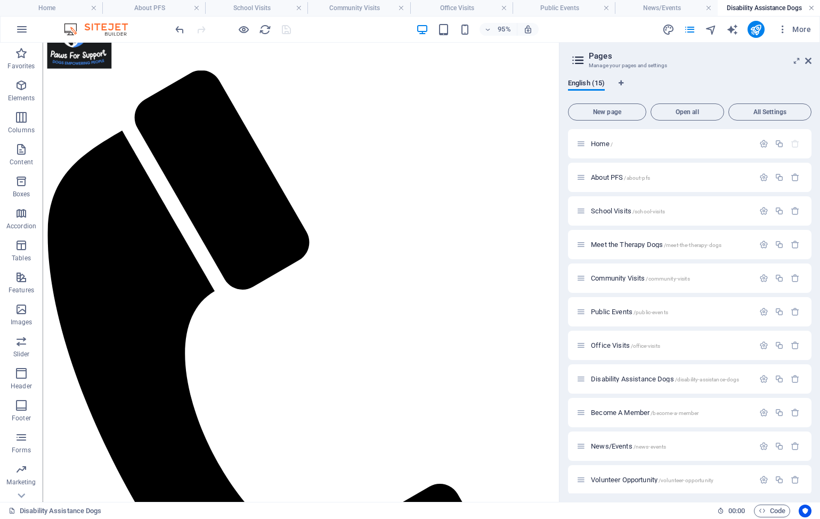
click at [812, 6] on link at bounding box center [812, 8] width 6 height 10
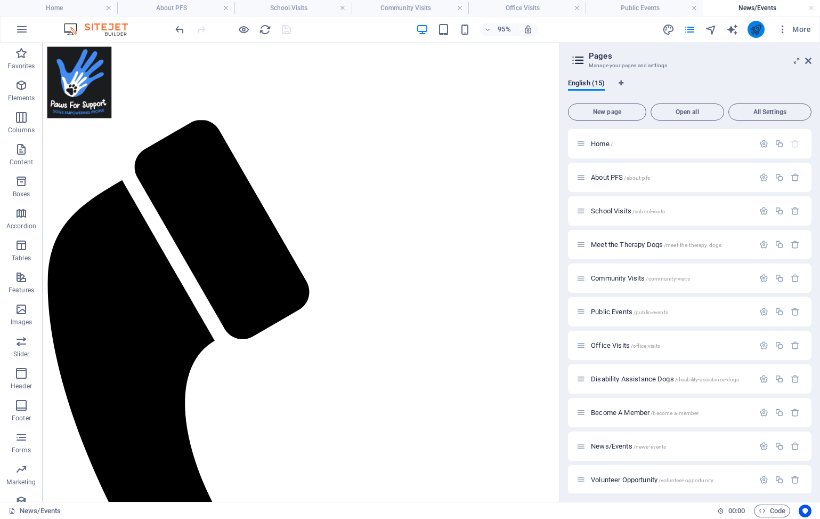
click at [761, 28] on icon "publish" at bounding box center [756, 29] width 12 height 12
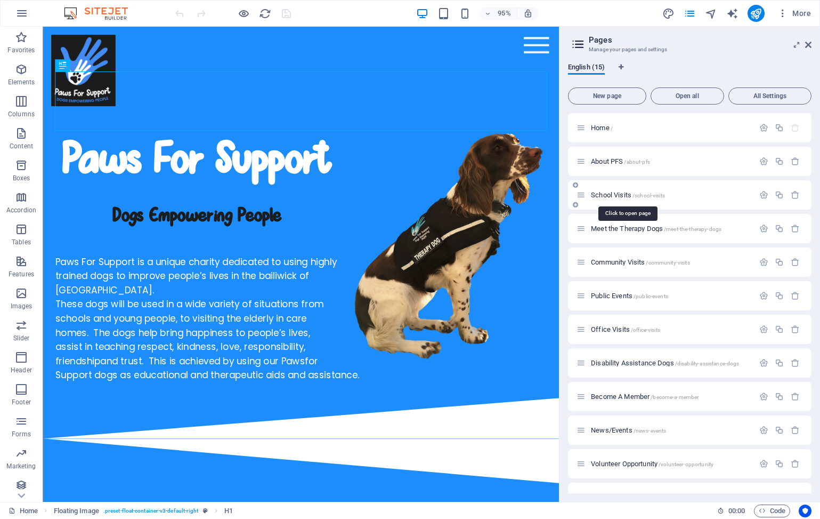
click at [605, 195] on span "School Visits /school-visits" at bounding box center [628, 195] width 74 height 8
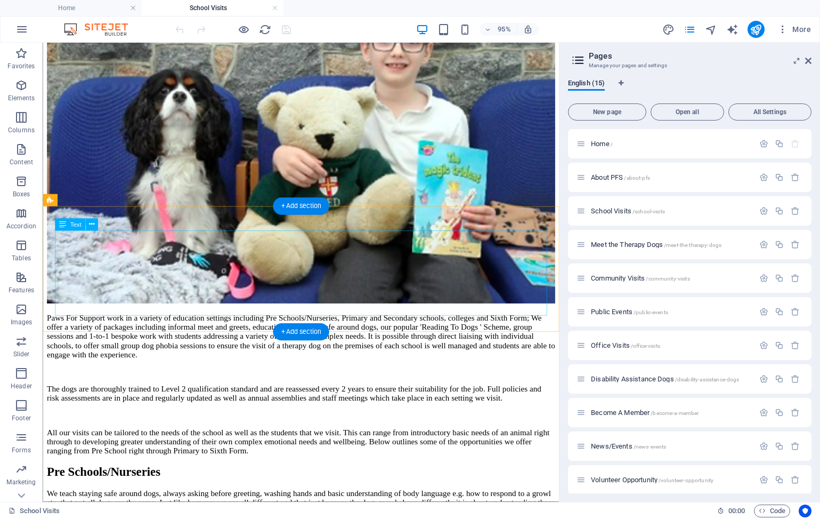
scroll to position [989, 0]
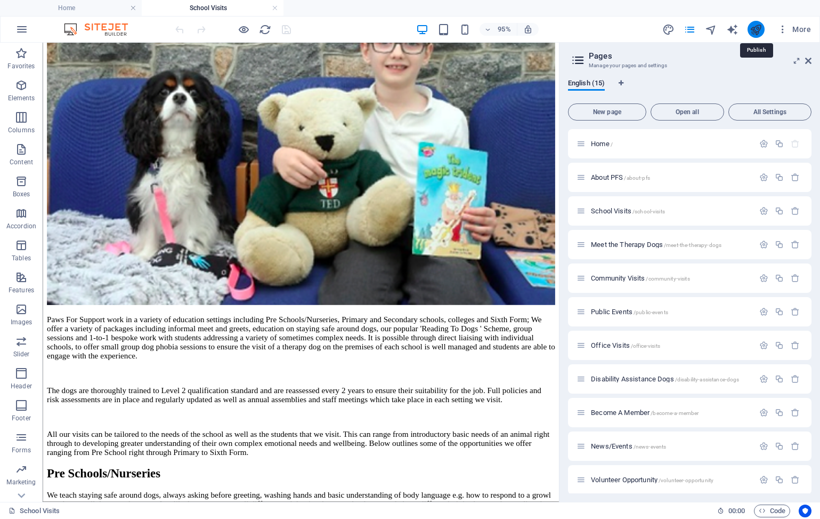
click at [759, 28] on icon "publish" at bounding box center [756, 29] width 12 height 12
